Goal: Ask a question: Seek information or help from site administrators or community

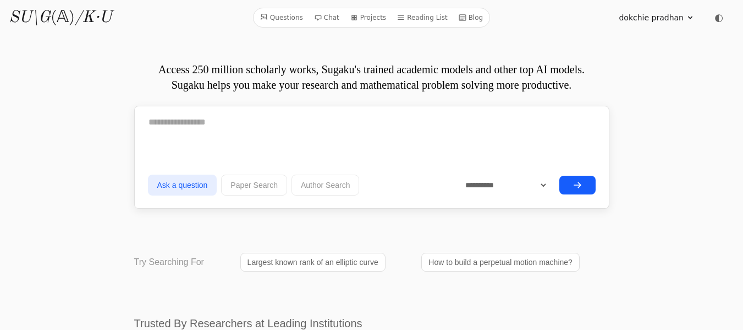
click at [689, 16] on icon at bounding box center [690, 17] width 9 height 9
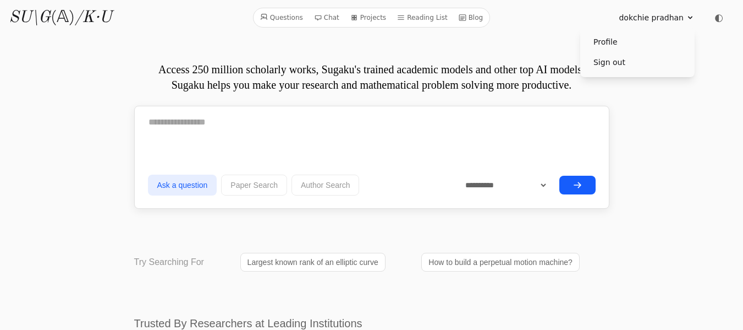
click at [689, 13] on summary "dokchie pradhan" at bounding box center [657, 17] width 76 height 11
click at [692, 13] on icon at bounding box center [690, 17] width 9 height 9
click at [333, 19] on link "Chat" at bounding box center [327, 17] width 34 height 14
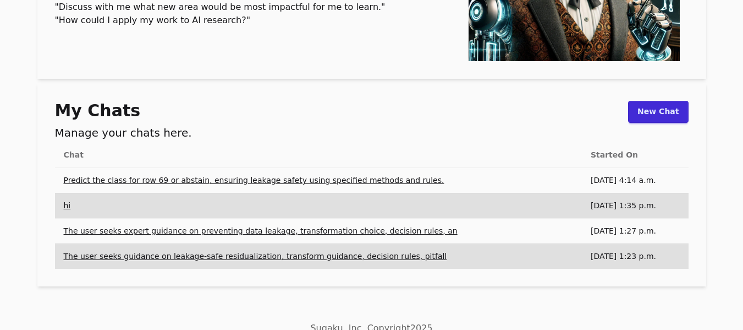
scroll to position [212, 0]
click at [663, 116] on link "New Chat" at bounding box center [658, 111] width 60 height 22
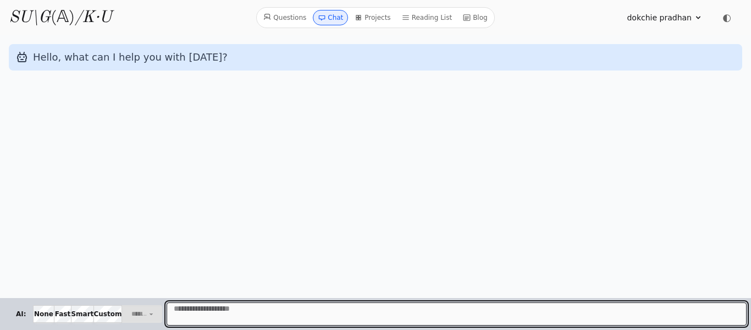
click at [186, 311] on textarea "Message" at bounding box center [457, 313] width 580 height 23
paste textarea "**********"
type textarea "**********"
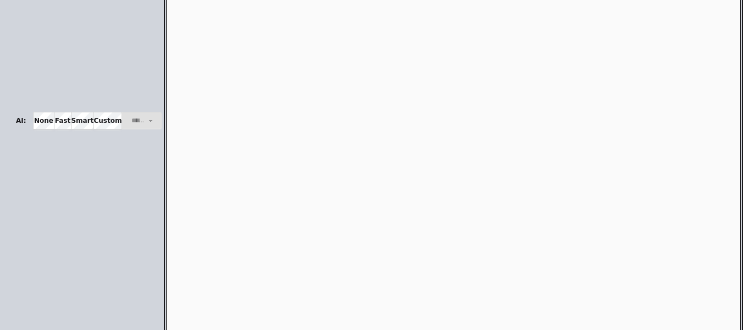
scroll to position [535, 0]
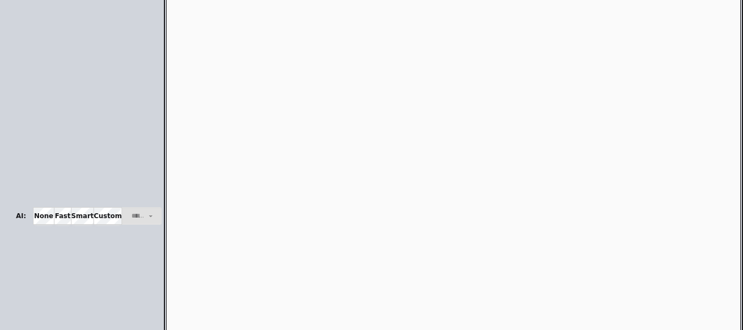
scroll to position [1118, 0]
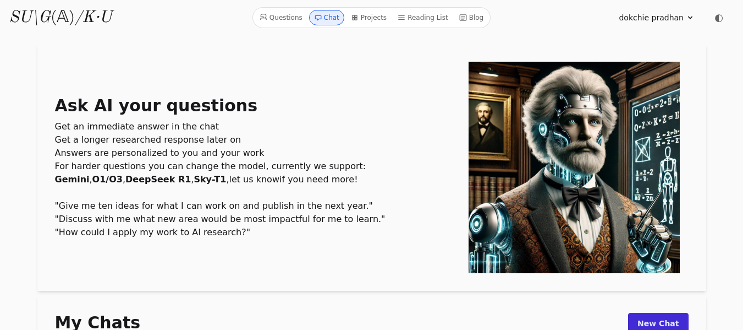
scroll to position [212, 0]
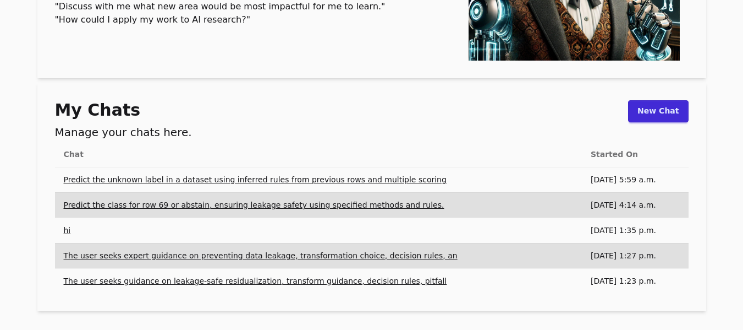
click at [167, 180] on link "Predict the unknown label in a dataset using inferred rules from previous rows …" at bounding box center [255, 179] width 383 height 9
click at [254, 184] on link "Predict the unknown label in a dataset using inferred rules from previous rows …" at bounding box center [255, 179] width 383 height 9
click at [128, 113] on h1 "My Chats" at bounding box center [123, 110] width 137 height 20
click at [124, 135] on h2 "Manage your chats here." at bounding box center [123, 131] width 137 height 15
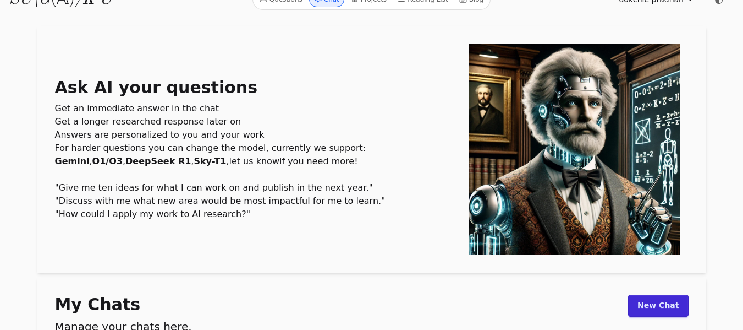
scroll to position [0, 0]
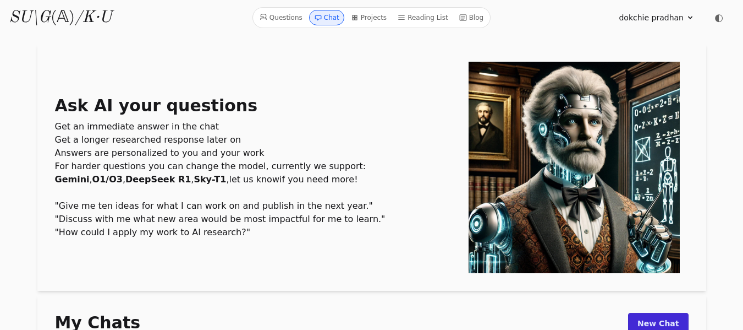
click at [283, 14] on link "Questions" at bounding box center [281, 17] width 52 height 15
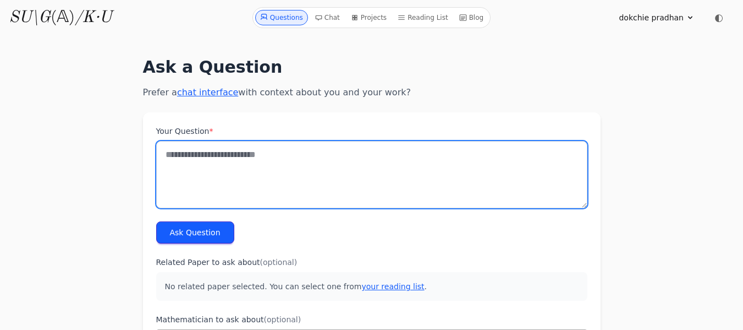
drag, startPoint x: 0, startPoint y: 0, endPoint x: 194, endPoint y: 149, distance: 244.5
click at [194, 149] on textarea "Your Question *" at bounding box center [371, 174] width 431 height 67
paste textarea "**********"
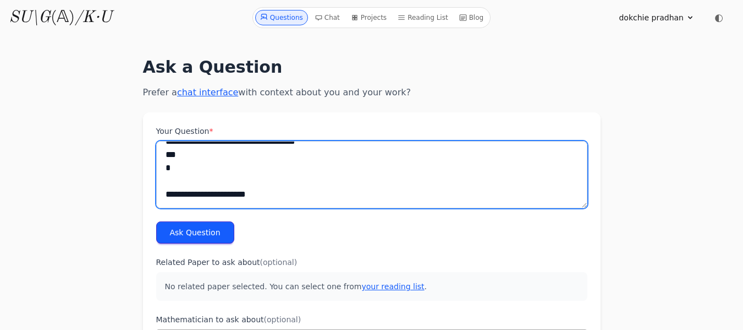
scroll to position [1650, 0]
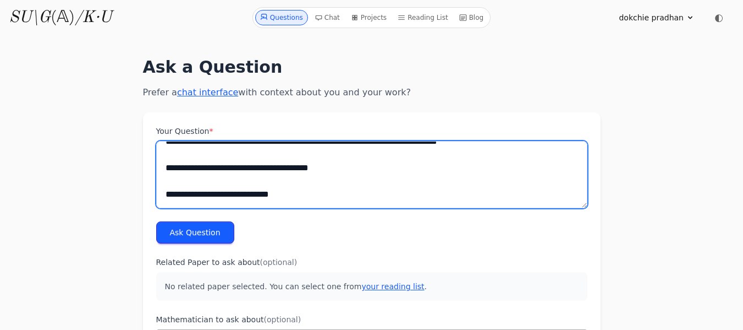
type textarea "**********"
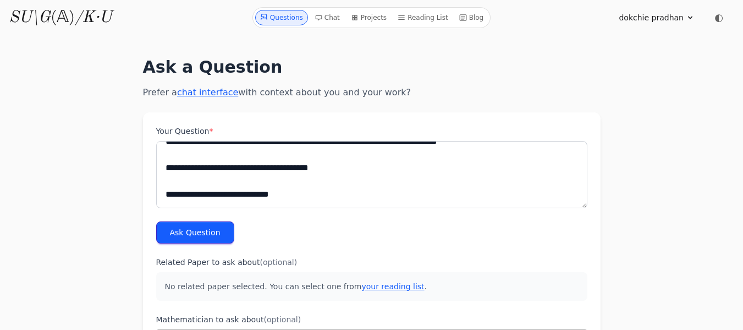
click at [196, 231] on button "Ask Question" at bounding box center [195, 232] width 78 height 22
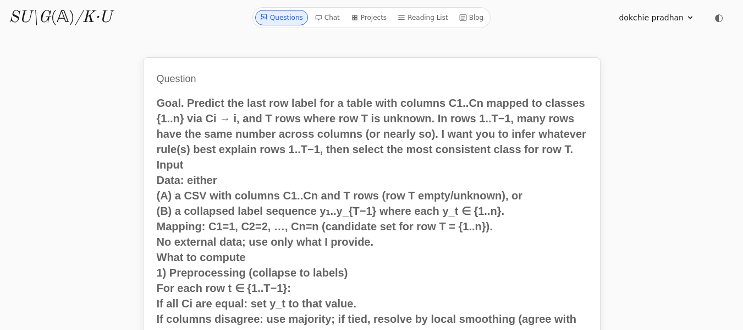
click at [322, 19] on icon at bounding box center [319, 18] width 6 height 4
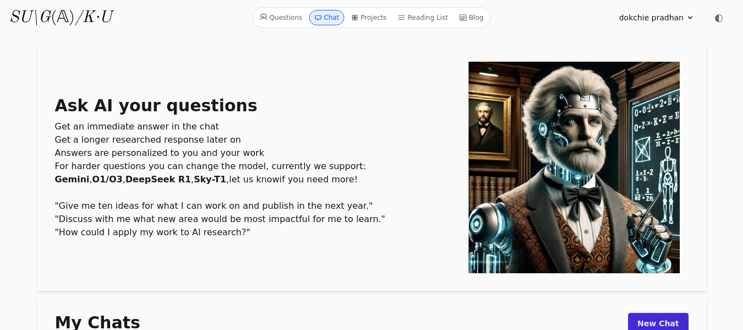
click at [286, 17] on link "Questions" at bounding box center [281, 17] width 52 height 15
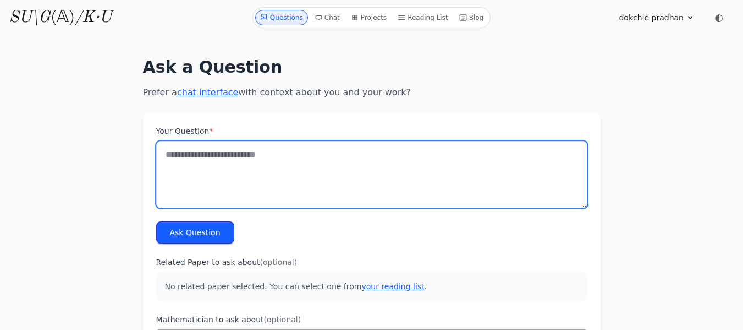
click at [182, 144] on textarea "Your Question *" at bounding box center [371, 174] width 431 height 67
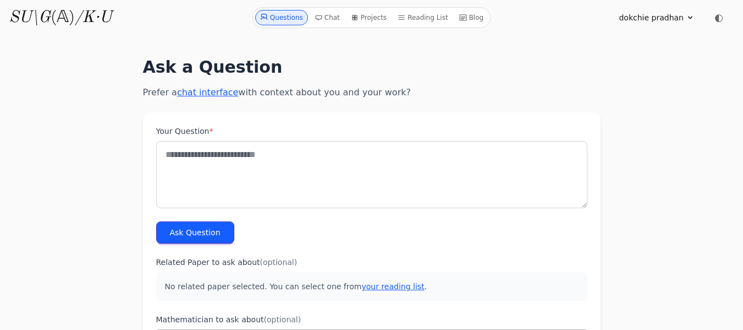
click at [205, 95] on link "chat interface" at bounding box center [207, 92] width 61 height 10
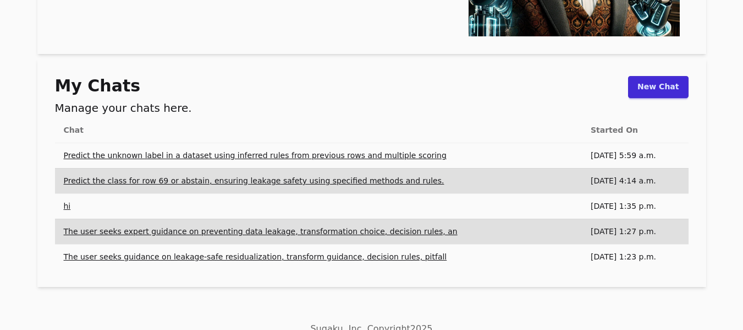
scroll to position [239, 0]
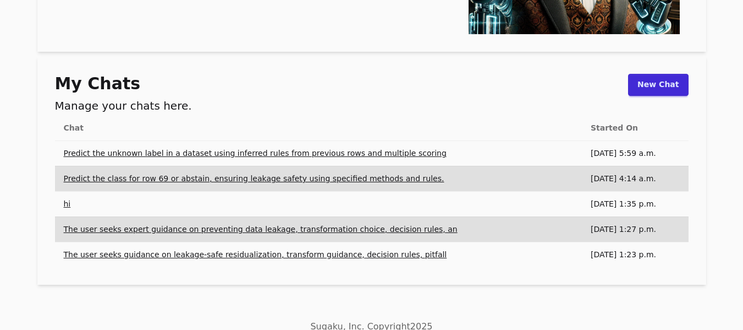
click at [199, 157] on link "Predict the unknown label in a dataset using inferred rules from previous rows …" at bounding box center [255, 153] width 383 height 9
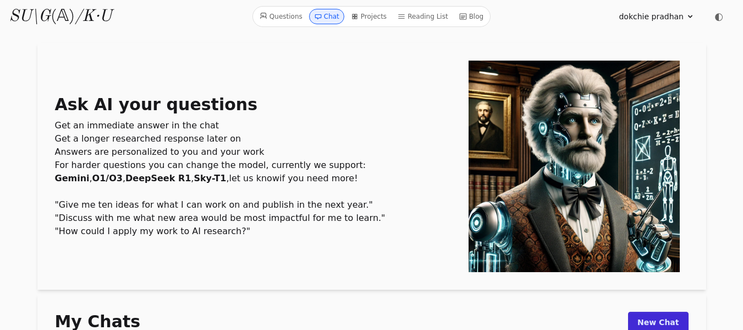
scroll to position [0, 0]
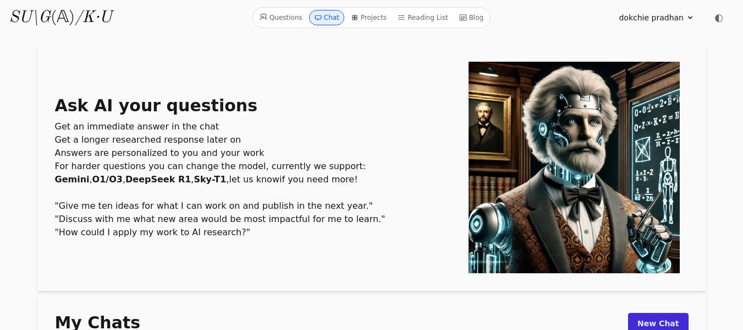
click at [292, 18] on link "Questions" at bounding box center [281, 17] width 52 height 15
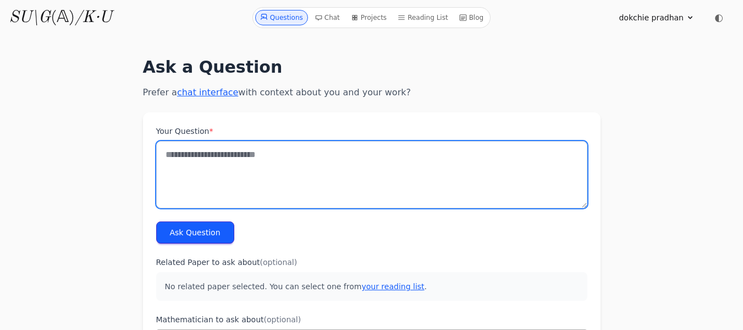
click at [168, 159] on textarea "Your Question *" at bounding box center [371, 174] width 431 height 67
paste textarea "**********"
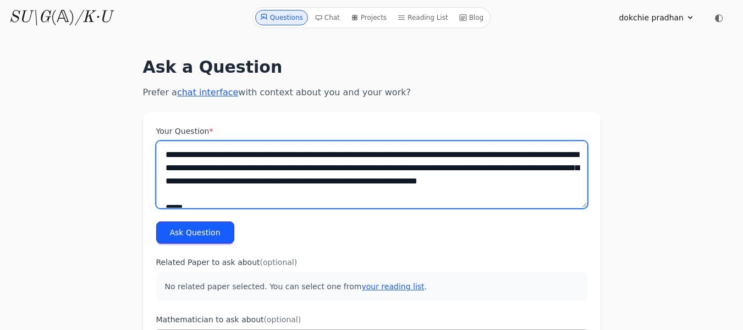
scroll to position [1643, 0]
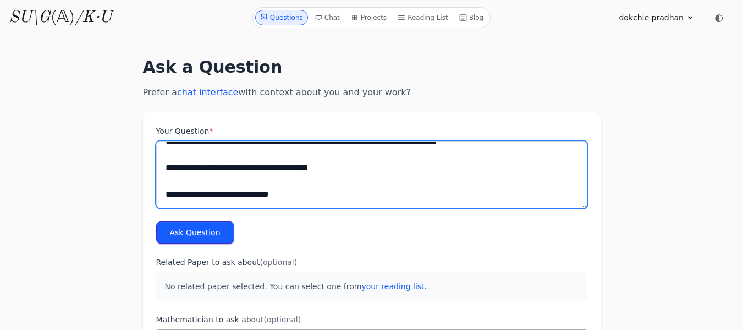
type textarea "**********"
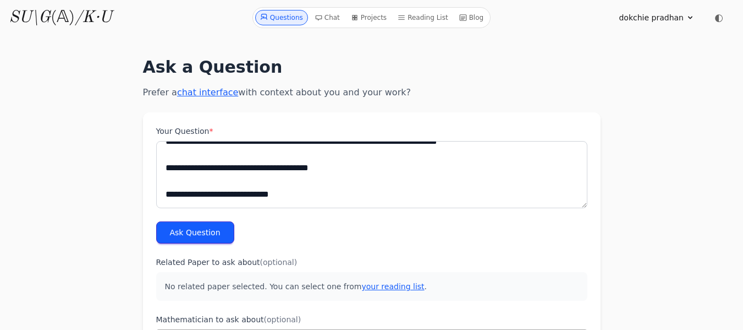
click at [199, 230] on button "Ask Question" at bounding box center [195, 232] width 78 height 22
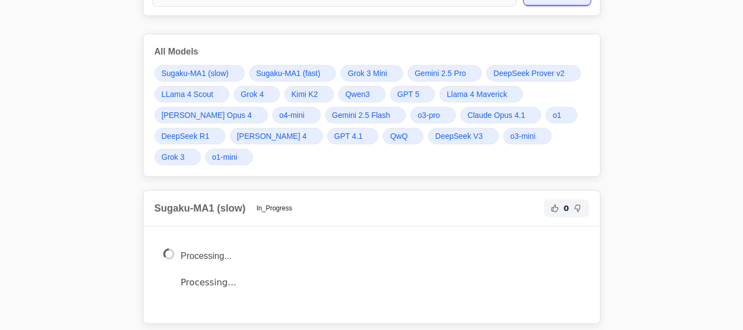
scroll to position [1714, 0]
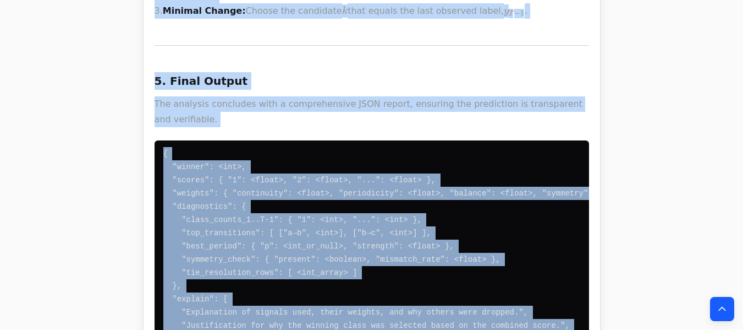
scroll to position [3871, 0]
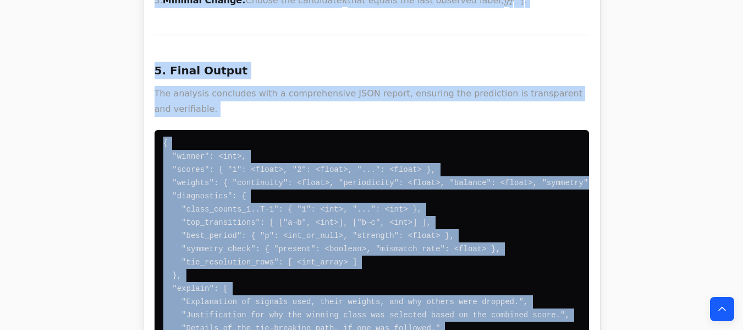
drag, startPoint x: 158, startPoint y: 261, endPoint x: 244, endPoint y: 273, distance: 86.7
copy div ". Loremipsumdol sit Ametcons Adipiscing Eli seddoei tempo incididuntut lab etdo…"
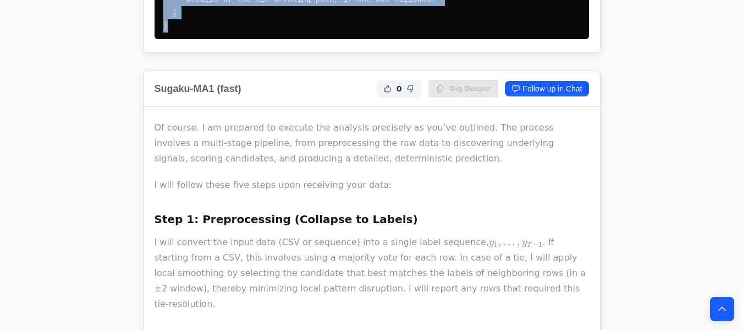
scroll to position [4117, 0]
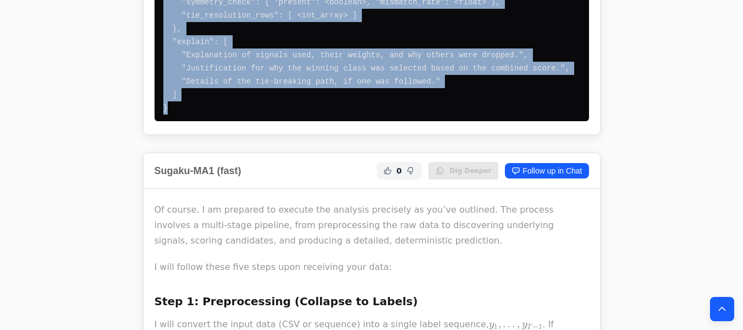
click at [336, 259] on p "I will follow these five steps upon receiving your data:" at bounding box center [372, 266] width 435 height 15
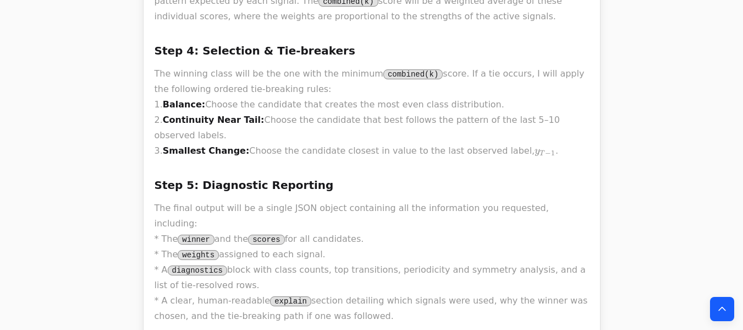
scroll to position [4800, 0]
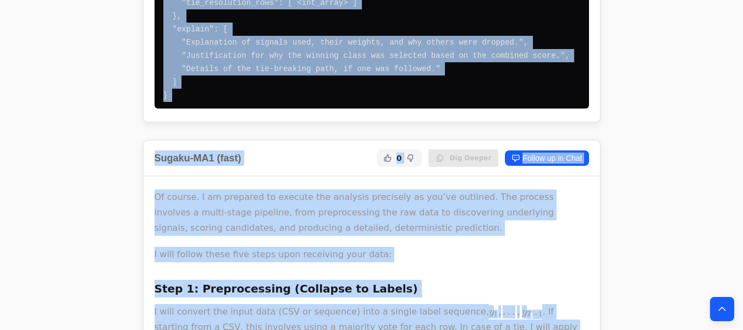
scroll to position [3911, 0]
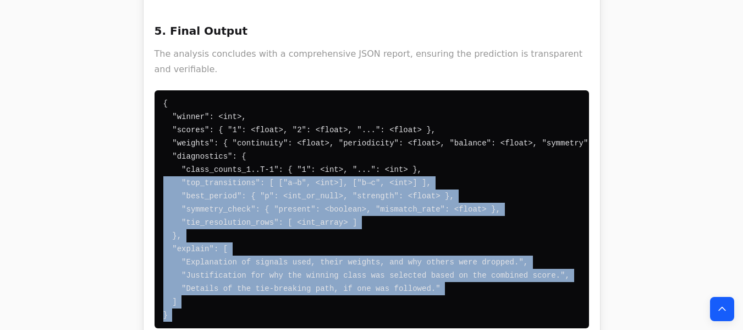
drag, startPoint x: 342, startPoint y: 220, endPoint x: 159, endPoint y: 94, distance: 222.6
click at [186, 219] on pre "{ "winner": <int>, "scores": { "1": <float>, "2": <float>, "...": <float> }, "w…" at bounding box center [372, 209] width 435 height 238
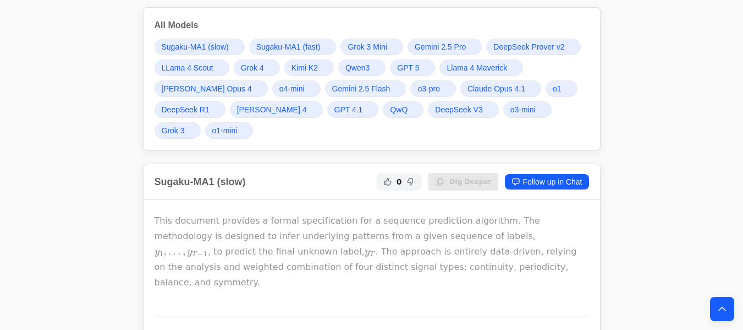
scroll to position [1666, 0]
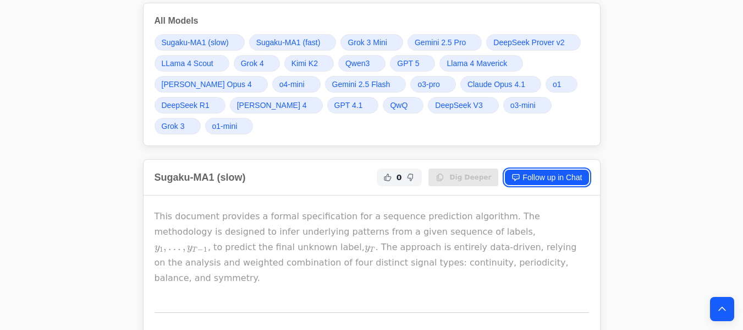
click at [542, 178] on link "Follow up in Chat" at bounding box center [547, 176] width 84 height 15
click at [526, 178] on link "Follow up in Chat" at bounding box center [547, 176] width 84 height 15
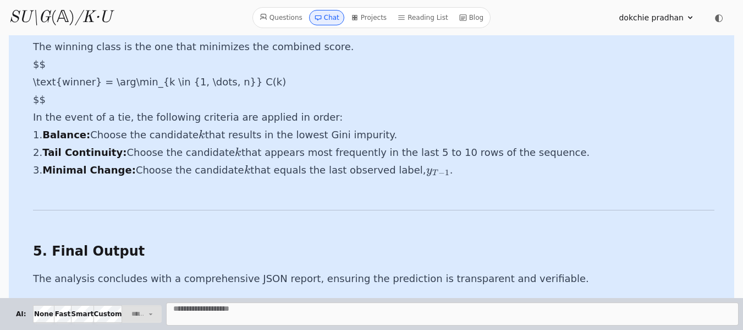
scroll to position [11355, 0]
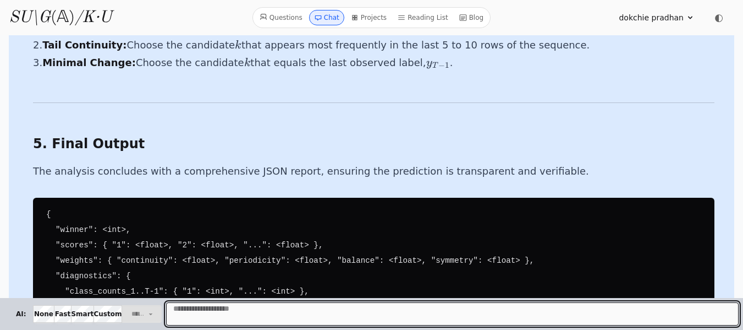
click at [202, 317] on textarea "Message" at bounding box center [452, 313] width 573 height 23
paste textarea "**********"
type textarea "**********"
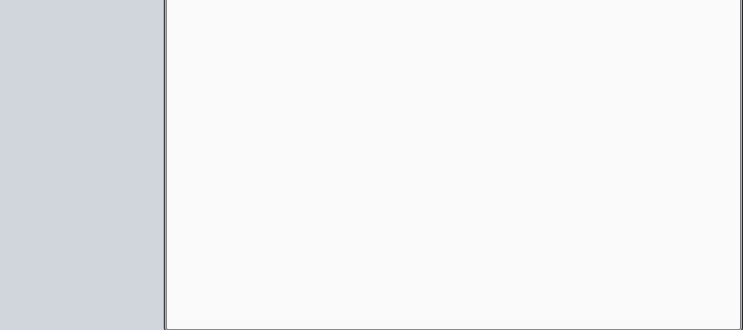
scroll to position [0, 0]
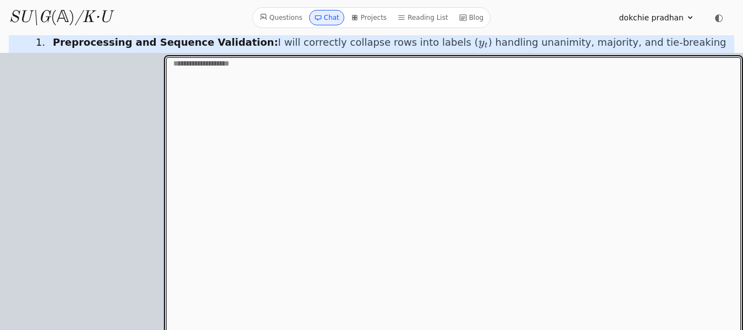
scroll to position [7571, 0]
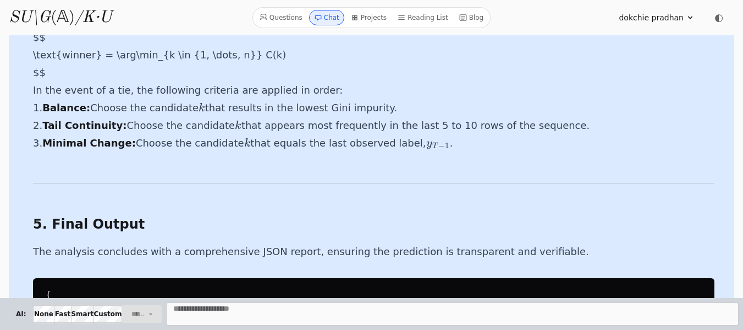
scroll to position [11355, 0]
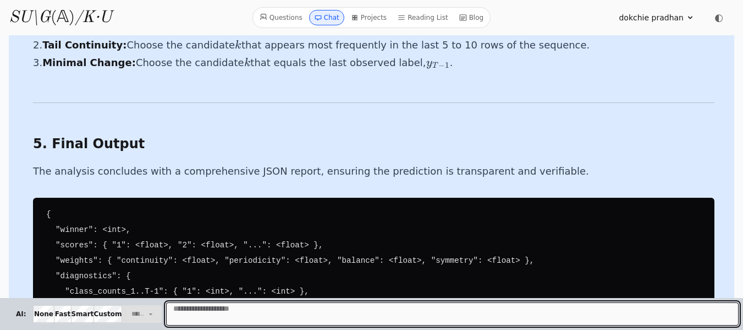
click at [202, 310] on textarea "Message" at bounding box center [452, 313] width 573 height 23
paste textarea "**********"
type textarea "**********"
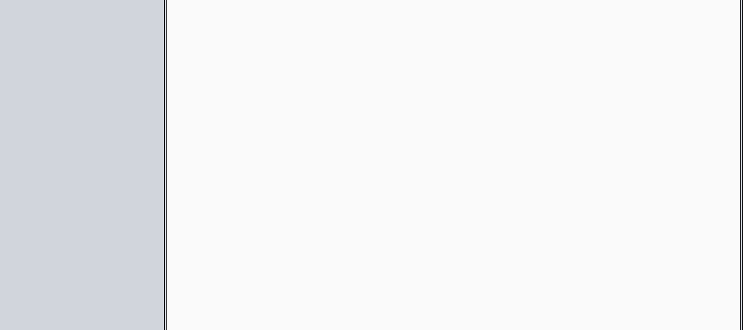
scroll to position [7514, 0]
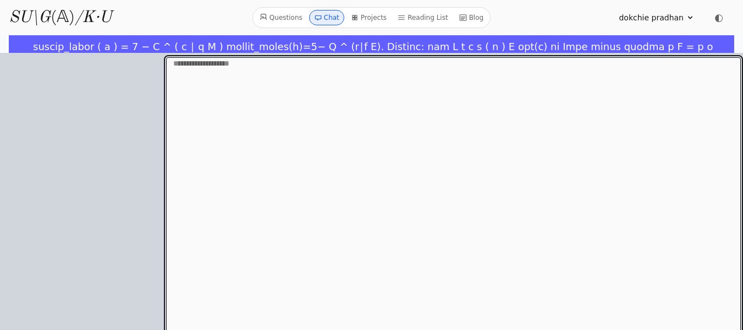
scroll to position [7514, 0]
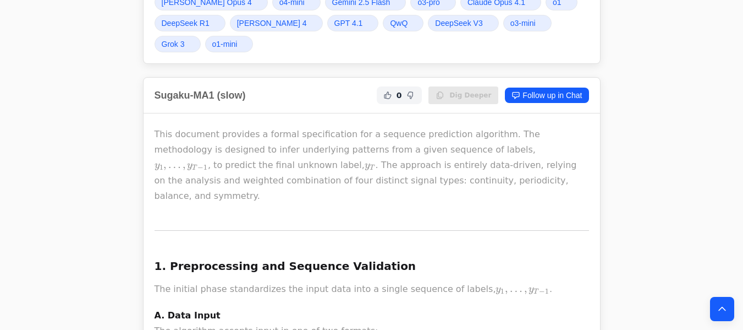
scroll to position [1666, 0]
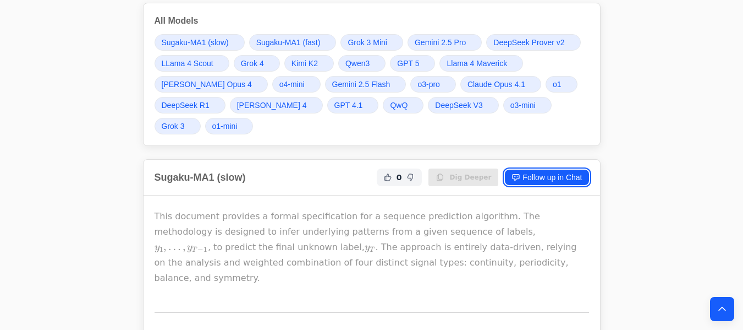
click at [531, 176] on link "Follow up in Chat" at bounding box center [547, 176] width 84 height 15
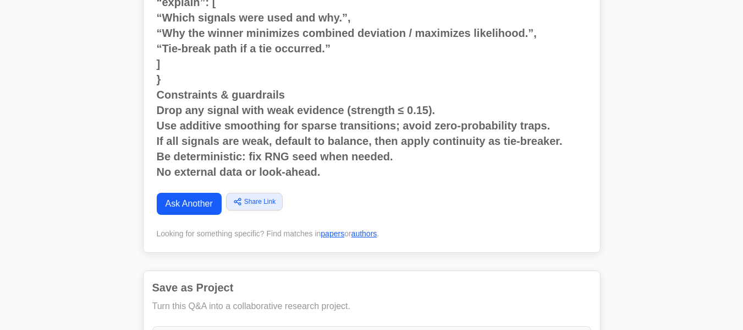
scroll to position [0, 0]
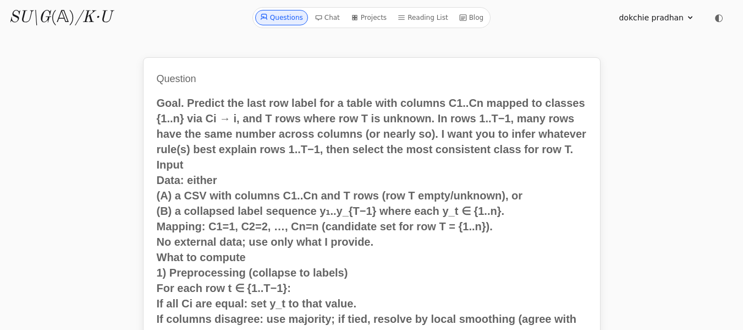
click at [297, 19] on link "Questions" at bounding box center [281, 17] width 53 height 15
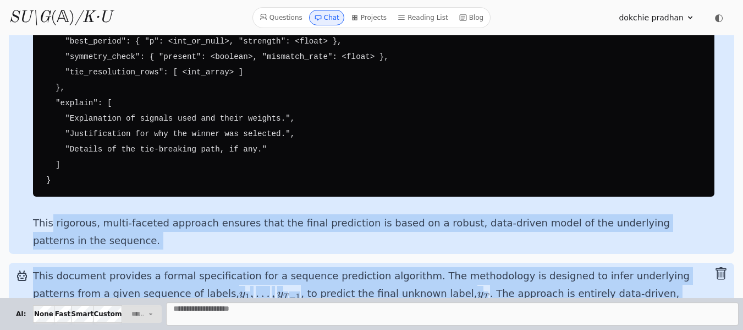
scroll to position [9215, 0]
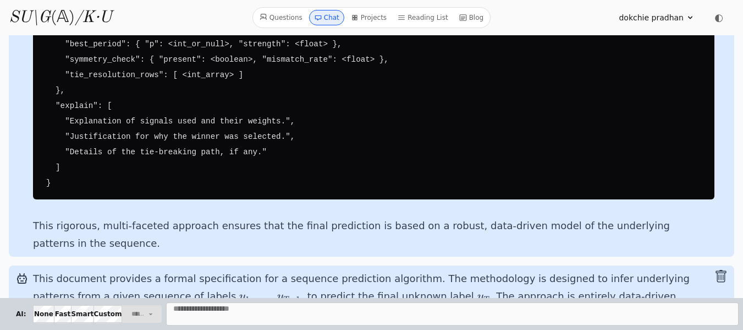
drag, startPoint x: 52, startPoint y: 281, endPoint x: 35, endPoint y: 209, distance: 73.4
copy div "6. Loremipsumdol sit Ametcons Adipiscing Eli seddoei tempo incididuntut lab etd…"
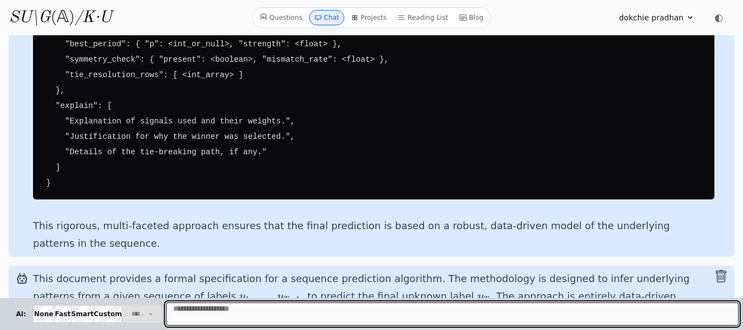
click at [208, 315] on textarea "Message" at bounding box center [452, 313] width 573 height 23
paste textarea "**********"
type textarea "**********"
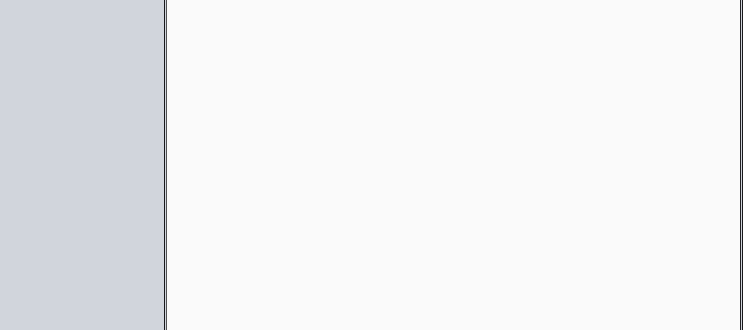
scroll to position [7179, 0]
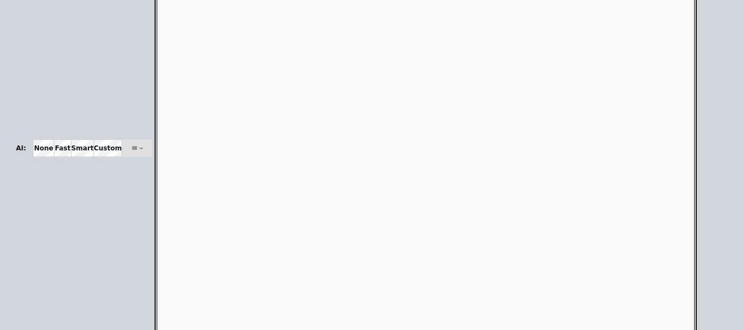
scroll to position [12122, 0]
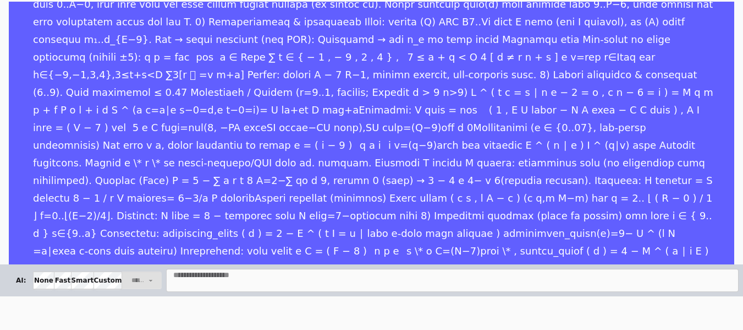
scroll to position [3101, 0]
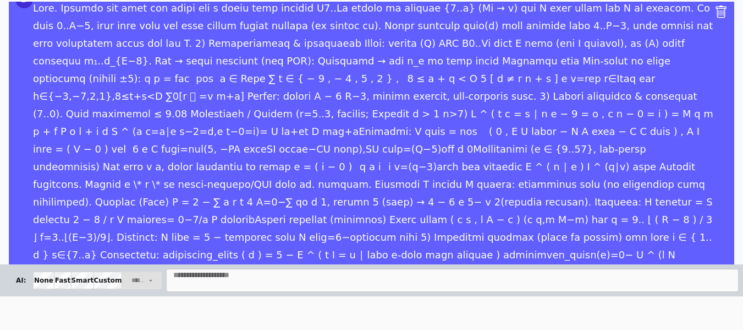
scroll to position [3101, 0]
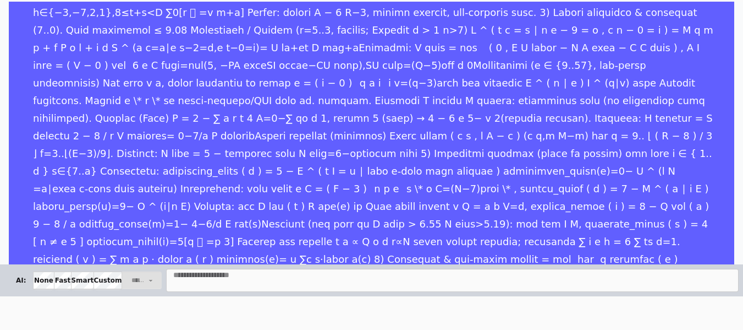
scroll to position [2148, 0]
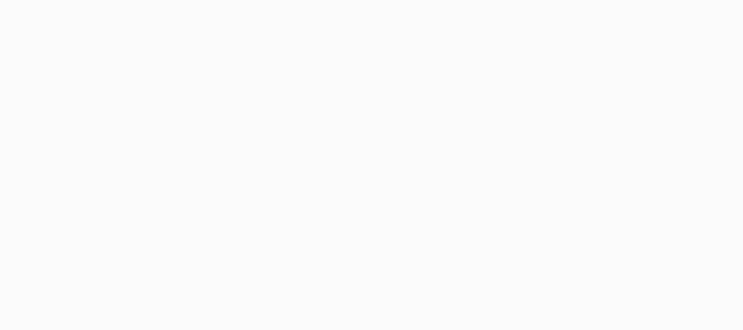
scroll to position [2148, 0]
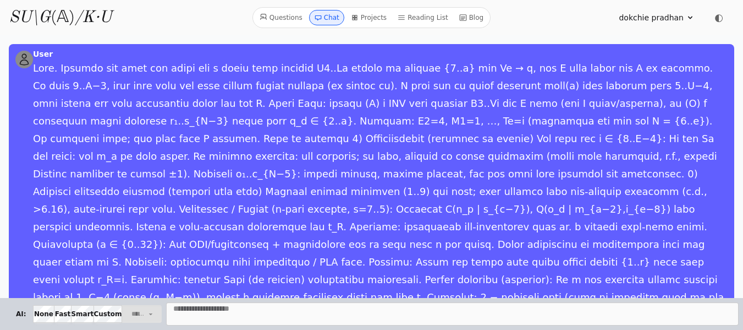
scroll to position [2148, 0]
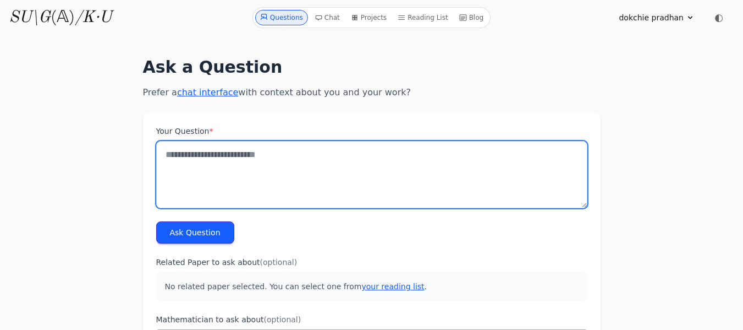
click at [184, 163] on textarea "Your Question *" at bounding box center [371, 174] width 431 height 67
paste textarea "**********"
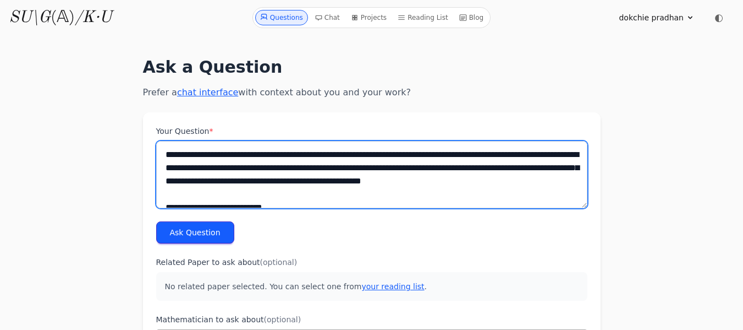
scroll to position [8495, 0]
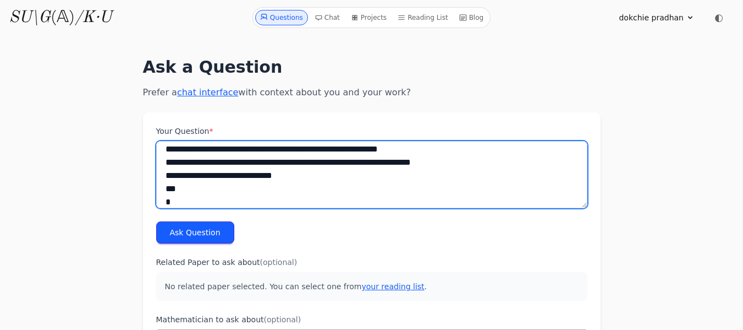
type textarea "**********"
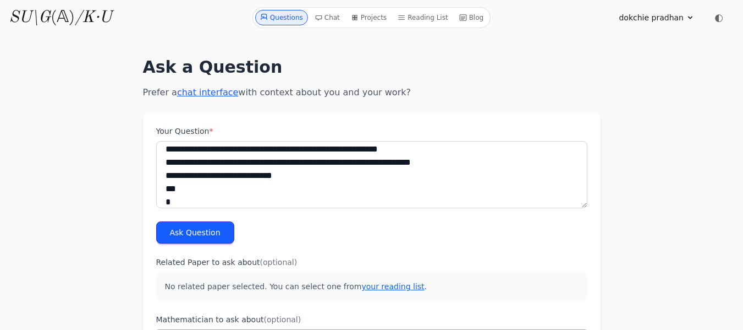
click at [194, 235] on button "Ask Question" at bounding box center [195, 232] width 78 height 22
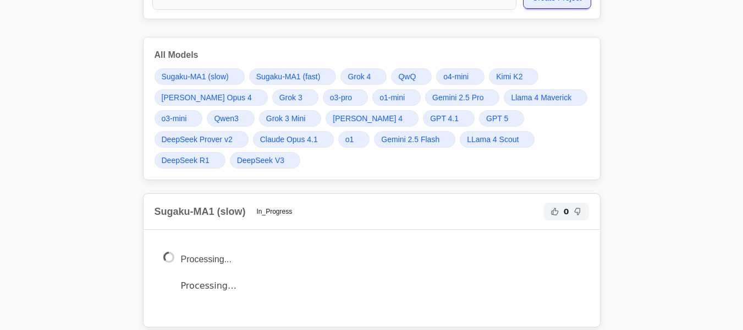
scroll to position [8369, 0]
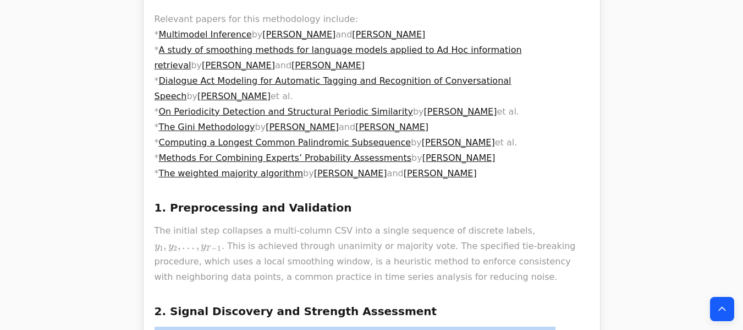
scroll to position [8677, 0]
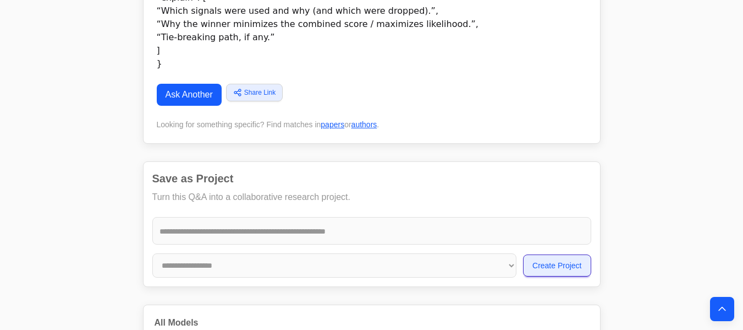
scroll to position [8060, 0]
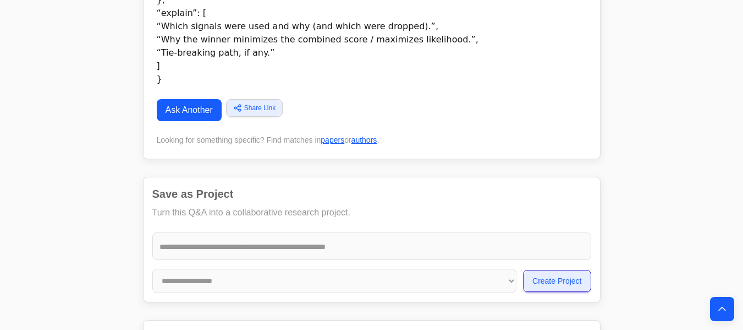
click at [196, 99] on link "Ask Another" at bounding box center [189, 110] width 65 height 22
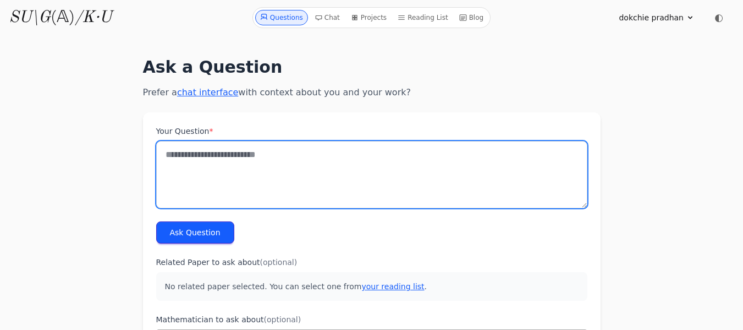
click at [185, 164] on textarea "Your Question *" at bounding box center [371, 174] width 431 height 67
paste textarea "**********"
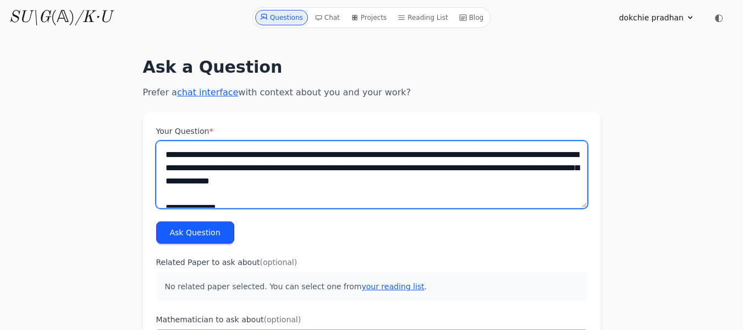
scroll to position [8996, 0]
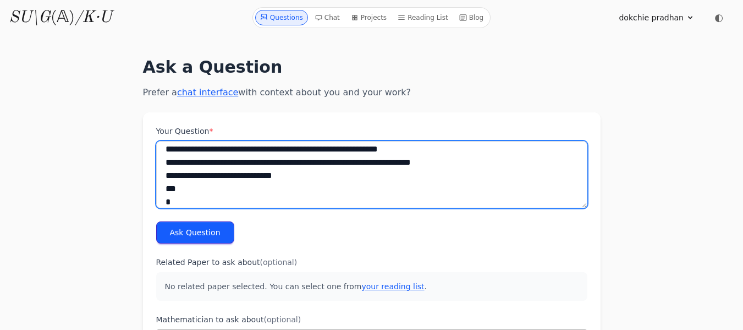
type textarea "**********"
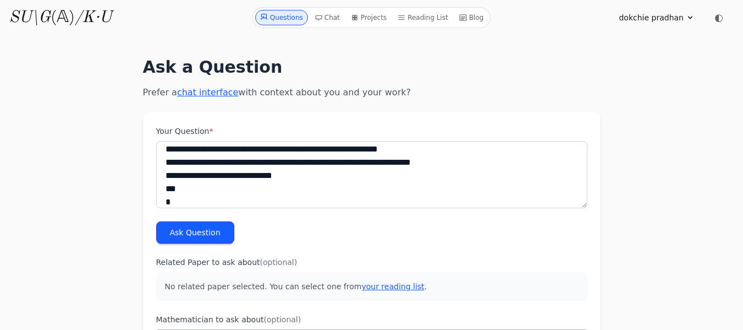
click at [188, 230] on button "Ask Question" at bounding box center [195, 232] width 78 height 22
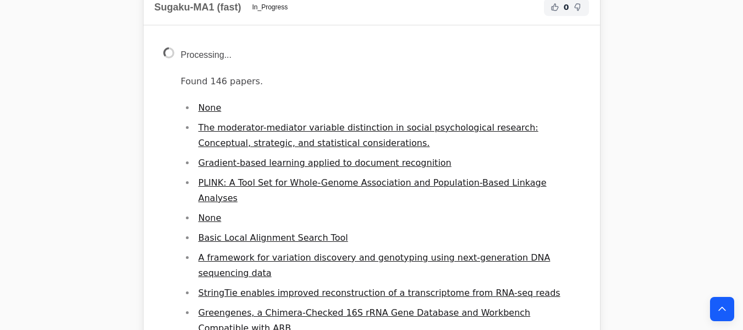
scroll to position [9012, 0]
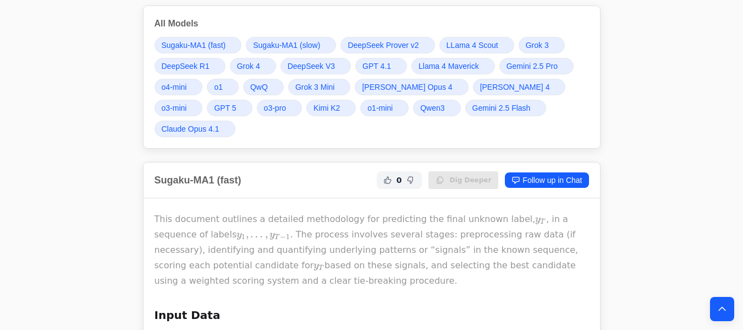
scroll to position [8935, 0]
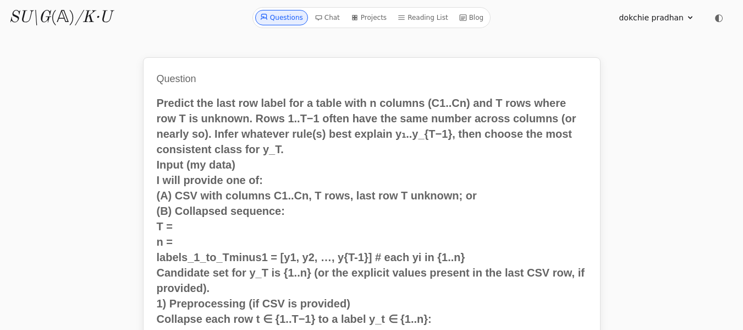
scroll to position [8935, 0]
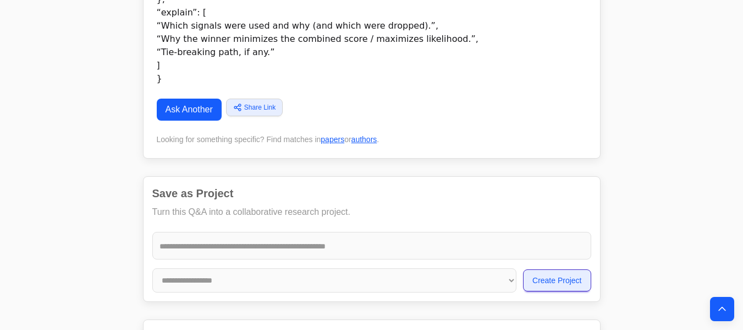
scroll to position [8539, 0]
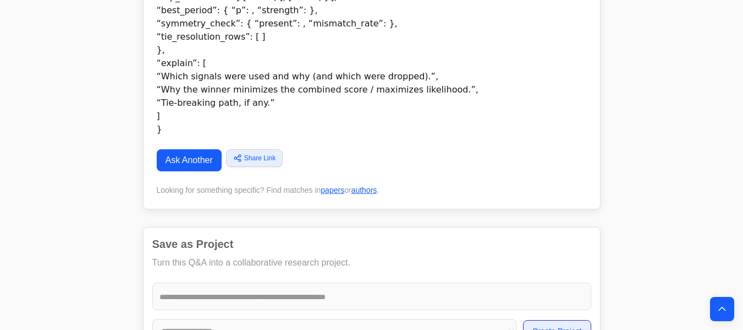
click at [191, 149] on link "Ask Another" at bounding box center [189, 160] width 65 height 22
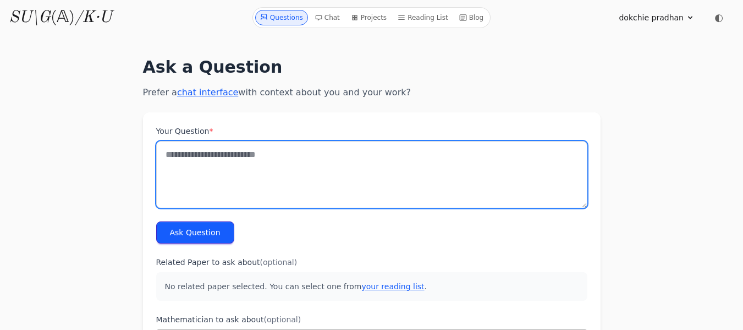
click at [179, 156] on textarea "Your Question *" at bounding box center [371, 174] width 431 height 67
paste textarea "**********"
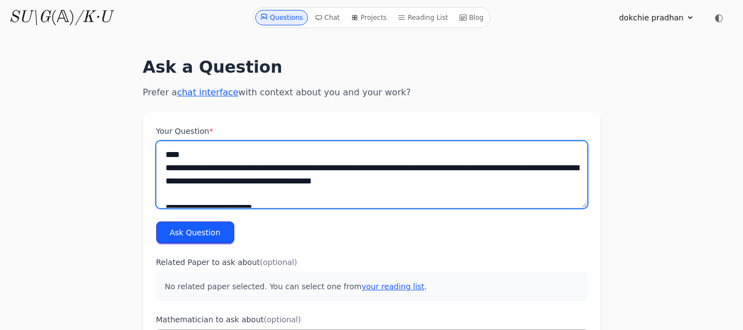
scroll to position [1194, 0]
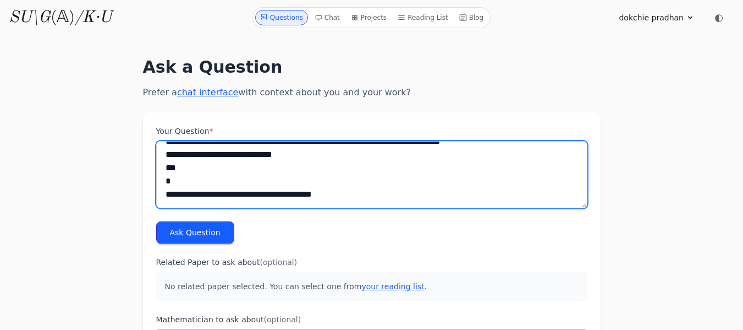
type textarea "**********"
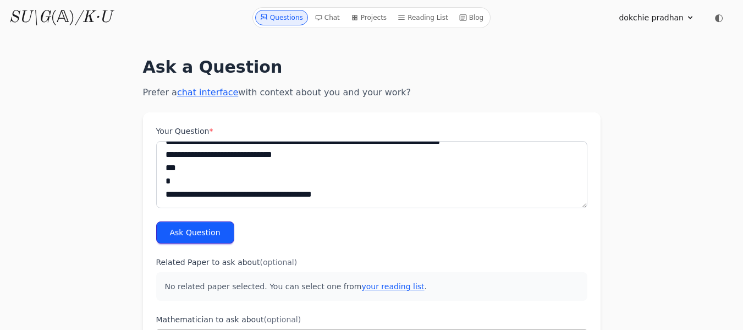
click at [181, 237] on button "Ask Question" at bounding box center [195, 232] width 78 height 22
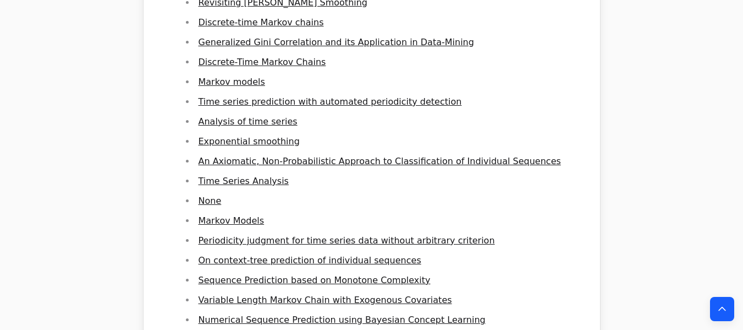
scroll to position [5174, 0]
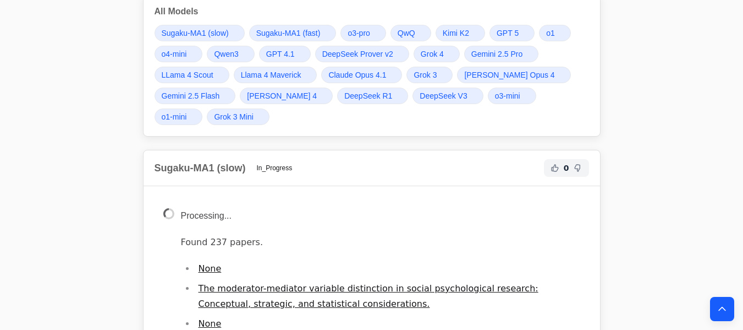
scroll to position [1548, 0]
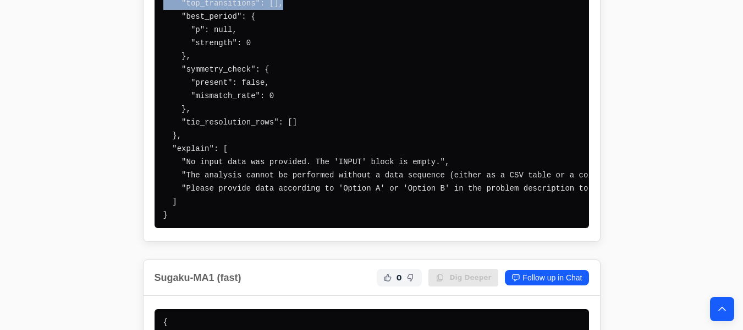
scroll to position [1783, 0]
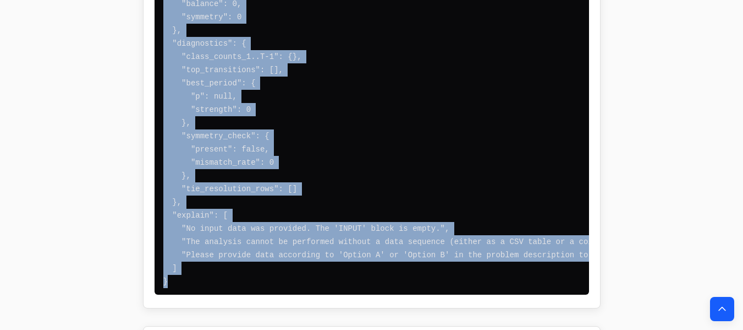
drag, startPoint x: 151, startPoint y: 70, endPoint x: 242, endPoint y: 228, distance: 181.6
click at [242, 228] on div "{ "winner": null, "scores": {}, "weights": { "continuity": 0, "periodicity": 0,…" at bounding box center [372, 102] width 457 height 409
copy code "{ "winner": null, "scores": {}, "weights": { "continuity": 0, "periodicity": 0,…"
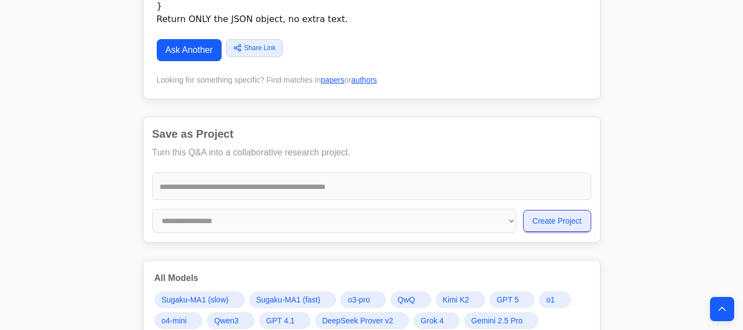
scroll to position [1192, 0]
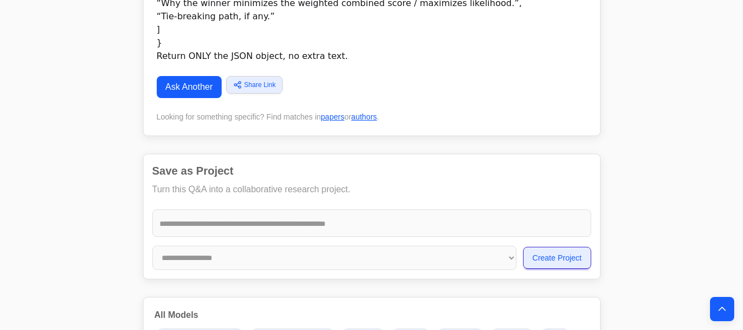
click at [180, 76] on link "Ask Another" at bounding box center [189, 87] width 65 height 22
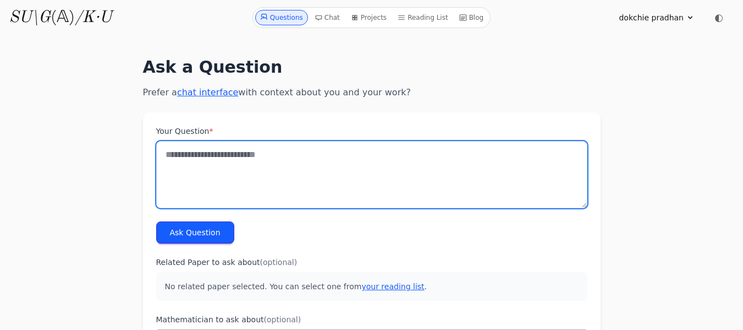
click at [175, 155] on textarea "Your Question *" at bounding box center [371, 174] width 431 height 67
paste textarea "**********"
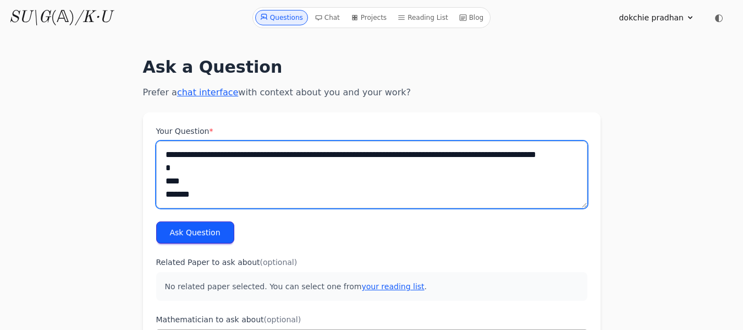
type textarea "**********"
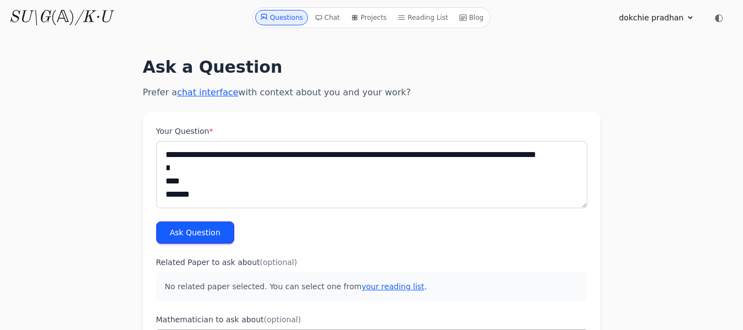
click at [202, 234] on button "Ask Question" at bounding box center [195, 232] width 78 height 22
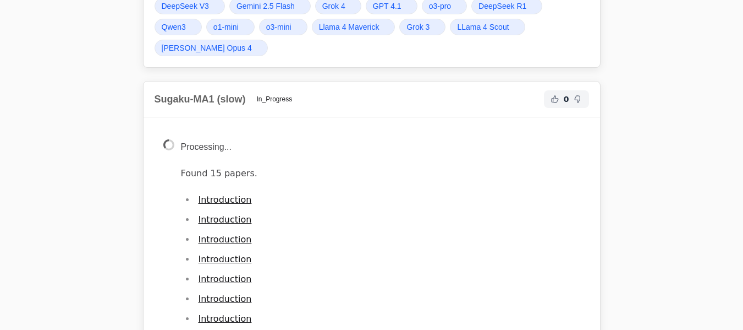
scroll to position [6876, 0]
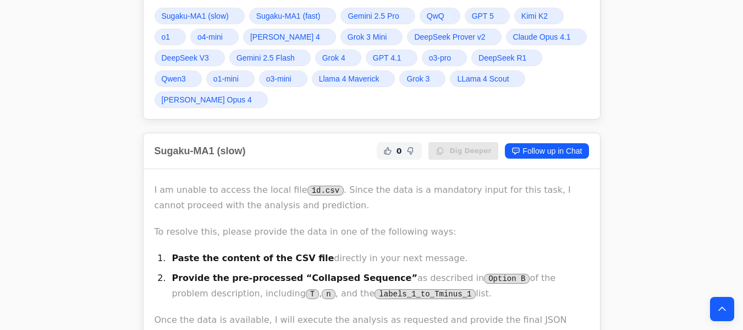
scroll to position [6810, 0]
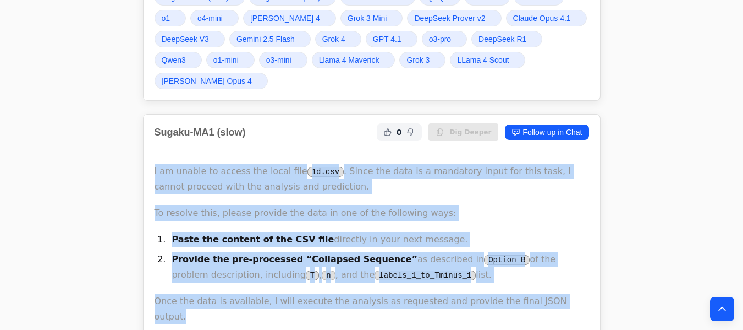
drag, startPoint x: 149, startPoint y: 170, endPoint x: 550, endPoint y: 300, distance: 421.2
click at [550, 300] on div "I am unable to access the local file 1d.csv . Since the data is a mandatory inp…" at bounding box center [372, 243] width 457 height 187
copy div "I am unable to access the local file 1d.csv . Since the data is a mandatory inp…"
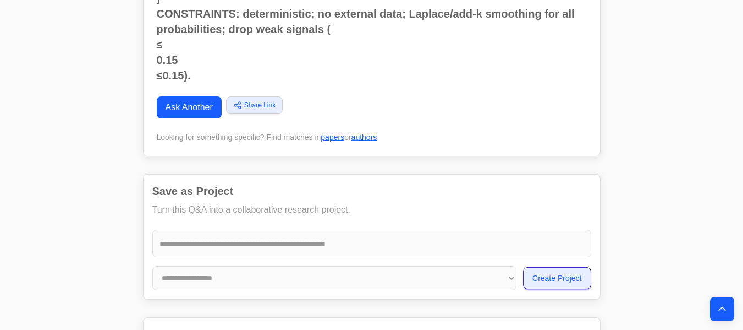
scroll to position [6414, 0]
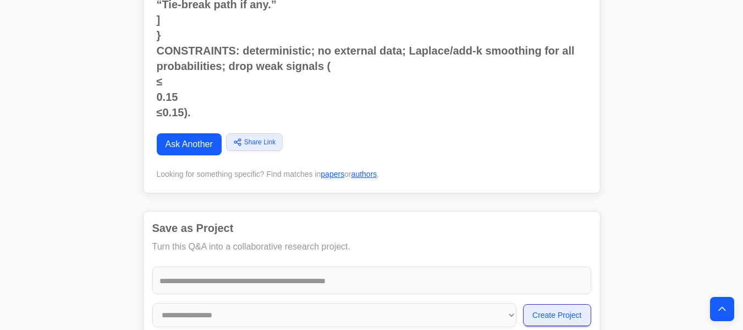
click at [204, 138] on link "Ask Another" at bounding box center [189, 144] width 65 height 22
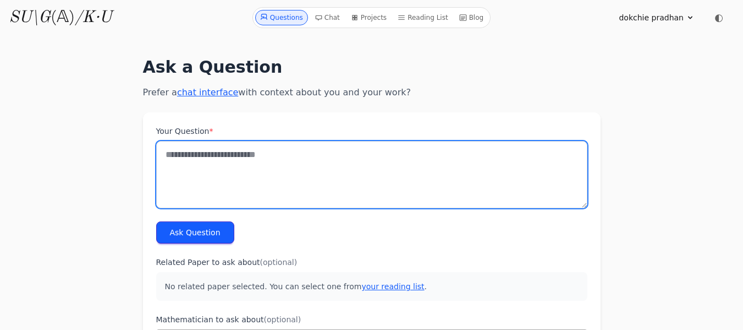
click at [171, 155] on textarea "Your Question *" at bounding box center [371, 174] width 431 height 67
paste textarea "**********"
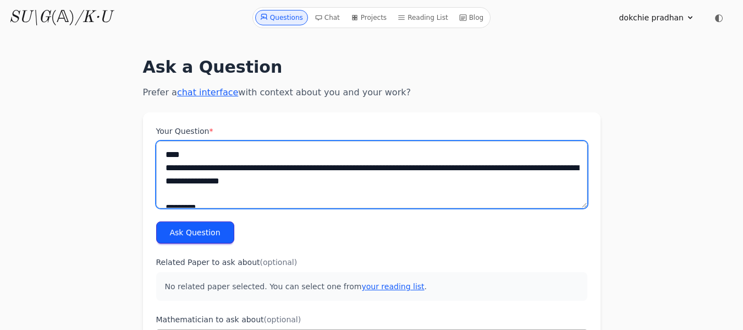
scroll to position [388, 0]
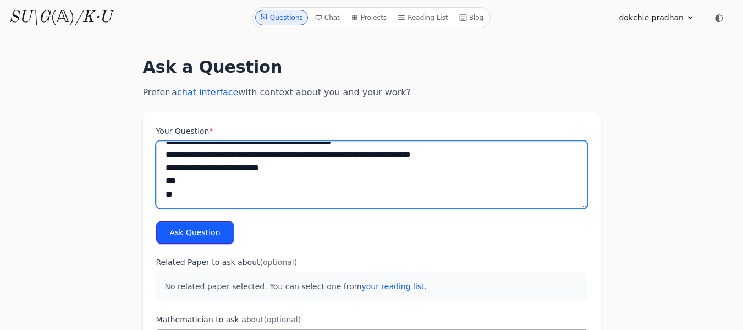
type textarea "**********"
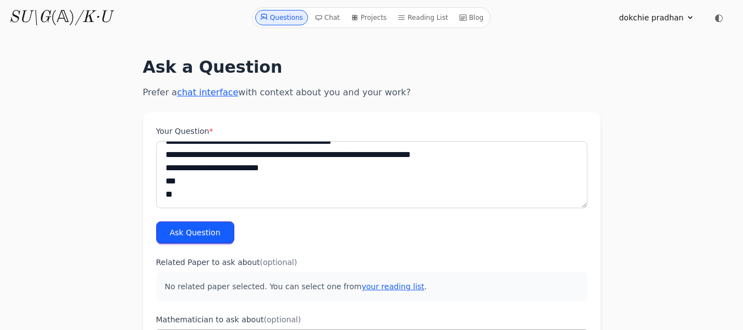
click at [197, 228] on button "Ask Question" at bounding box center [195, 232] width 78 height 22
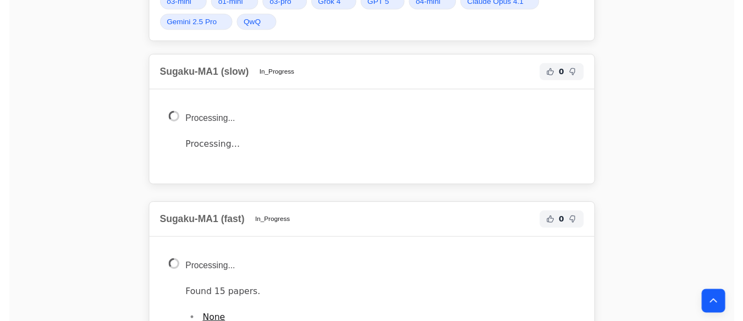
scroll to position [961, 0]
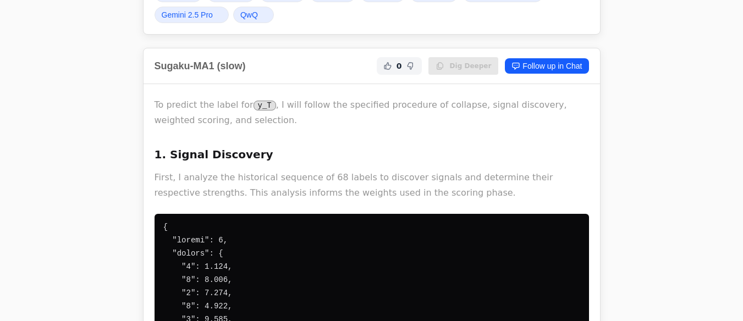
drag, startPoint x: 153, startPoint y: 130, endPoint x: 197, endPoint y: 158, distance: 52.0
drag, startPoint x: 153, startPoint y: 177, endPoint x: 751, endPoint y: 50, distance: 611.4
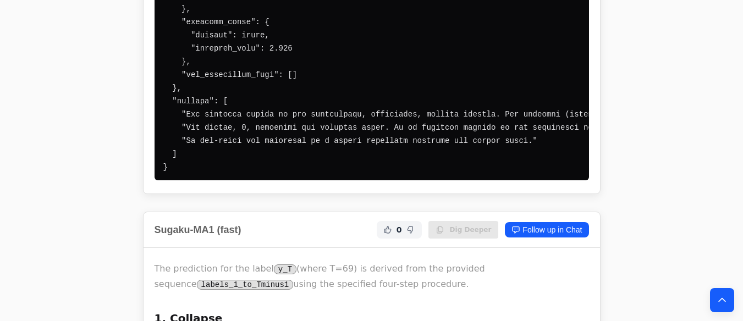
scroll to position [2074, 0]
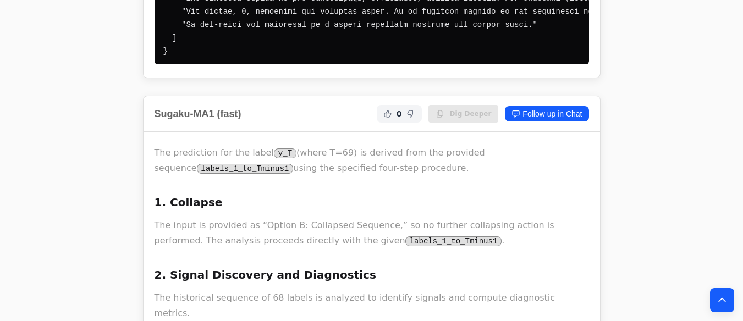
drag, startPoint x: 158, startPoint y: 107, endPoint x: 135, endPoint y: 41, distance: 70.1
drag, startPoint x: 168, startPoint y: 76, endPoint x: 179, endPoint y: 75, distance: 11.6
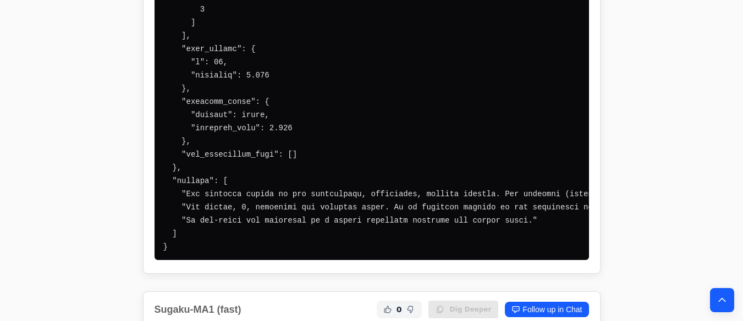
scroll to position [1879, 0]
drag, startPoint x: 166, startPoint y: 270, endPoint x: 228, endPoint y: -29, distance: 305.5
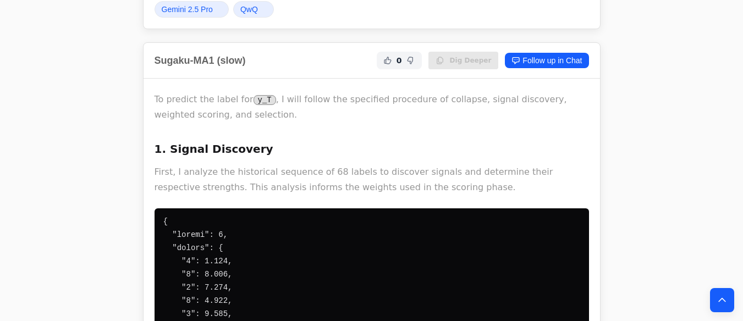
scroll to position [1097, 0]
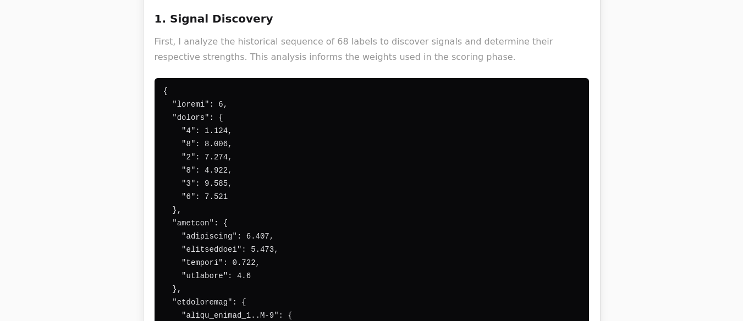
drag, startPoint x: 156, startPoint y: 61, endPoint x: 156, endPoint y: 104, distance: 42.9
drag, startPoint x: 163, startPoint y: 112, endPoint x: 197, endPoint y: 245, distance: 137.3
drag, startPoint x: 164, startPoint y: 112, endPoint x: 212, endPoint y: 178, distance: 82.3
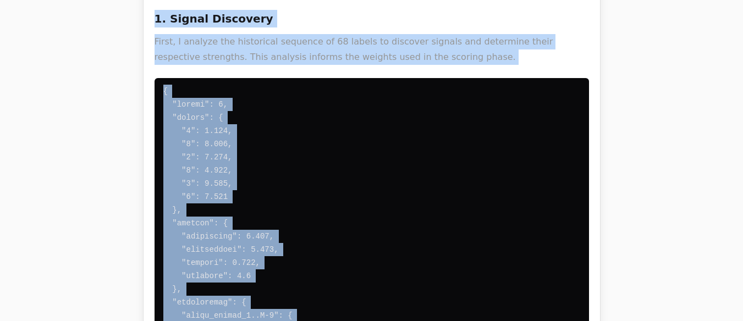
copy body "SU\G (𝔸) /K·U Questions Chat Projects Reading List Blog dokchie pradhan Profile…"
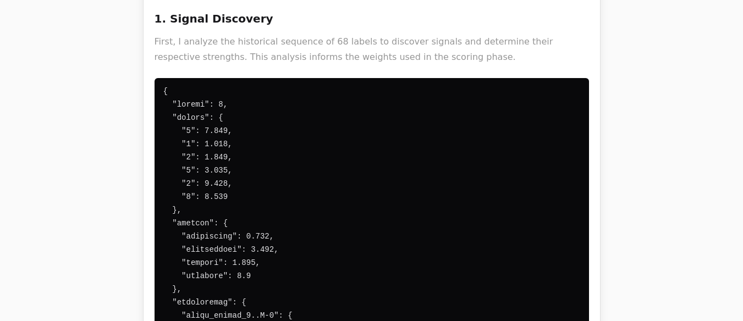
drag, startPoint x: 177, startPoint y: 311, endPoint x: 198, endPoint y: 278, distance: 39.4
copy div "{ "loremi": 6, "dolors": { "1": 9.310, "3": 8.575, "8": 2.280, "6": 3.442, "6":…"
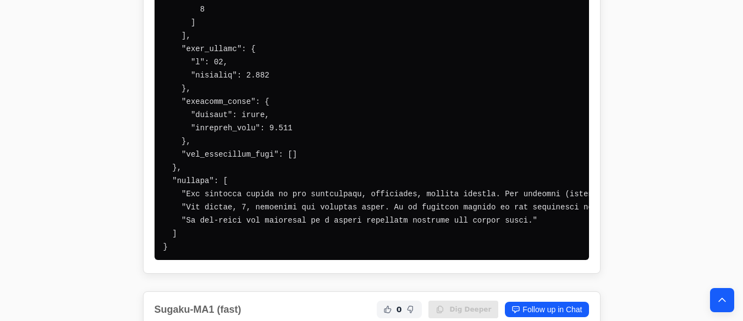
scroll to position [1944, 0]
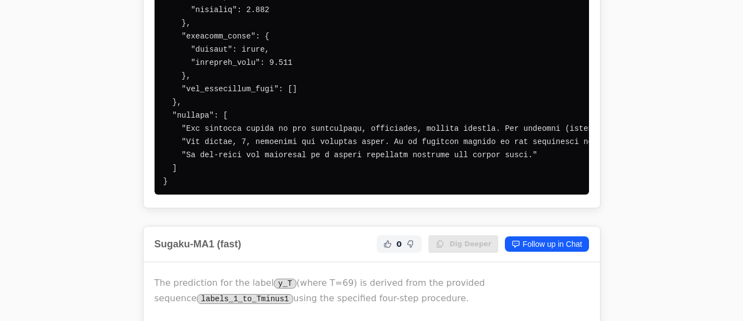
drag, startPoint x: 180, startPoint y: 210, endPoint x: 198, endPoint y: 214, distance: 18.6
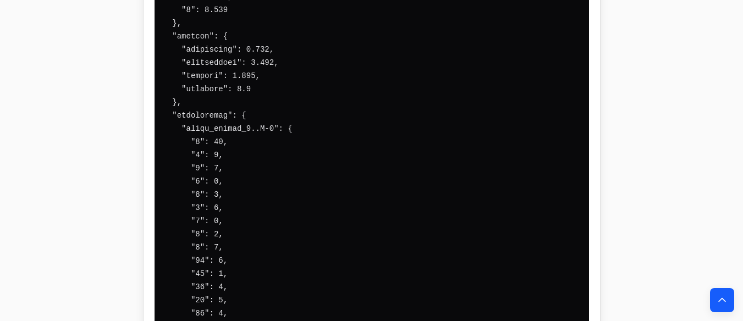
scroll to position [1196, 0]
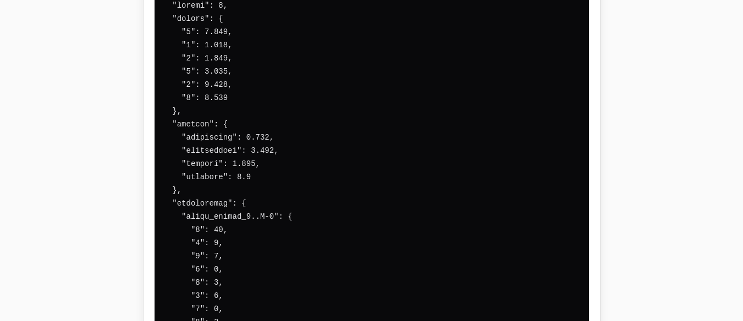
drag, startPoint x: 166, startPoint y: 12, endPoint x: 224, endPoint y: 256, distance: 251.2
drag, startPoint x: 163, startPoint y: 14, endPoint x: 216, endPoint y: 125, distance: 122.3
